Goal: Find contact information: Find contact information

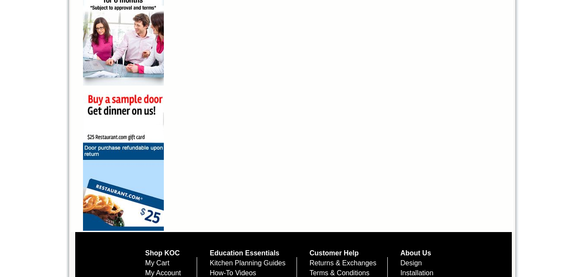
scroll to position [672, 0]
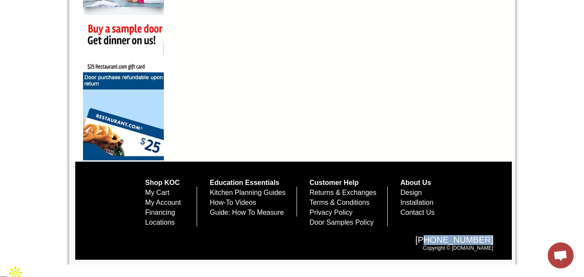
drag, startPoint x: 496, startPoint y: 250, endPoint x: 432, endPoint y: 251, distance: 64.0
click at [432, 251] on div "[PHONE_NUMBER] Copyright © [DOMAIN_NAME]" at bounding box center [299, 243] width 407 height 33
copy span "[PHONE_NUMBER]"
